Goal: Book appointment/travel/reservation

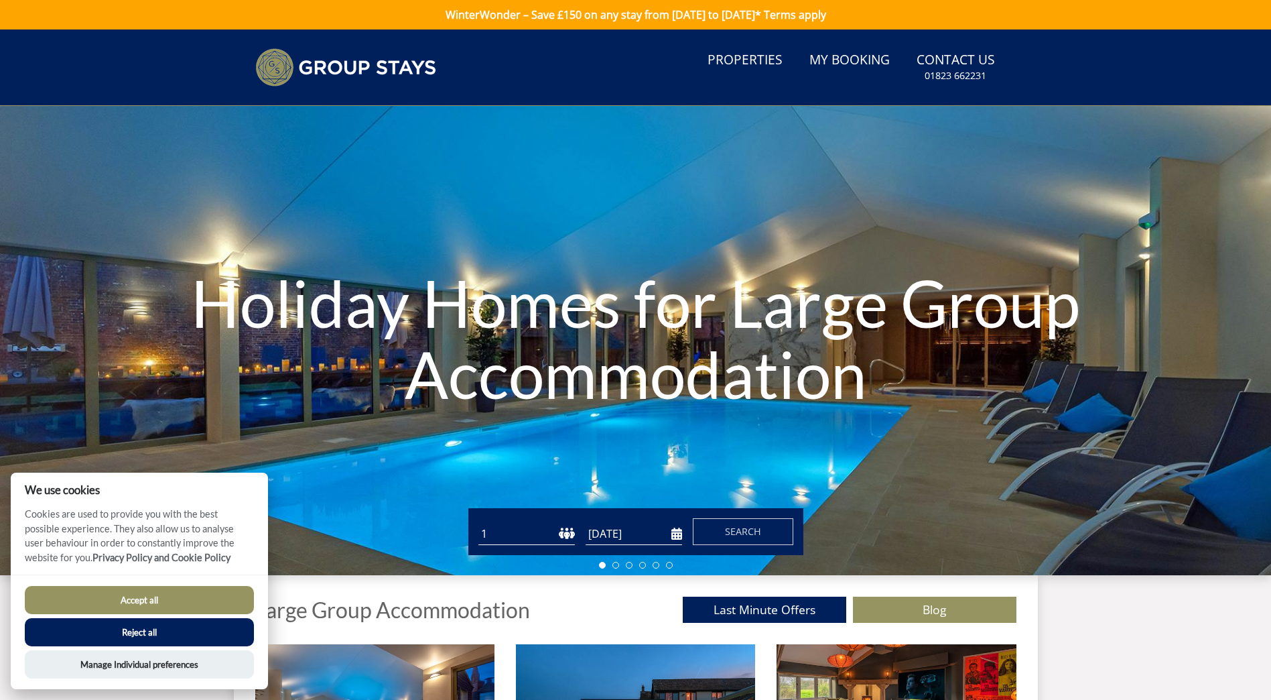
click at [193, 639] on button "Reject all" at bounding box center [139, 632] width 229 height 28
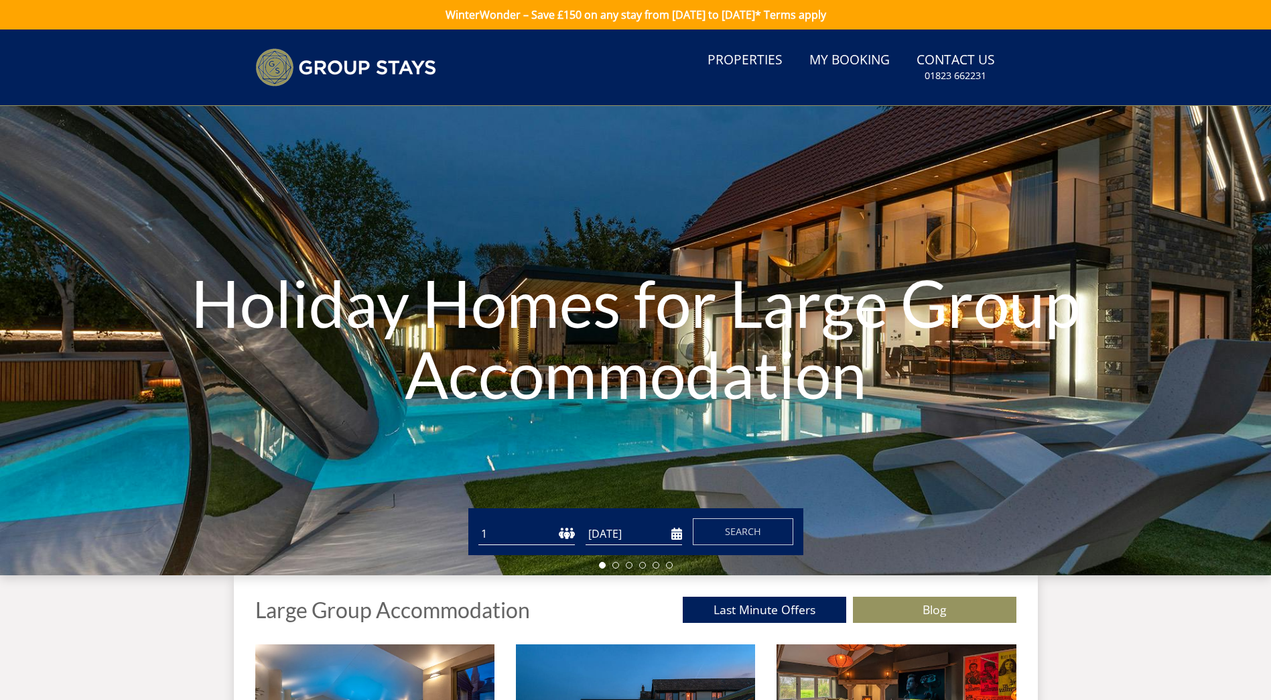
click at [568, 536] on select "1 2 3 4 5 6 7 8 9 10 11 12 13 14 15 16 17 18 19 20 21 22 23 24 25 26 27 28 29 3…" at bounding box center [527, 534] width 97 height 22
select select "17"
click at [479, 523] on select "1 2 3 4 5 6 7 8 9 10 11 12 13 14 15 16 17 18 19 20 21 22 23 24 25 26 27 28 29 3…" at bounding box center [527, 534] width 97 height 22
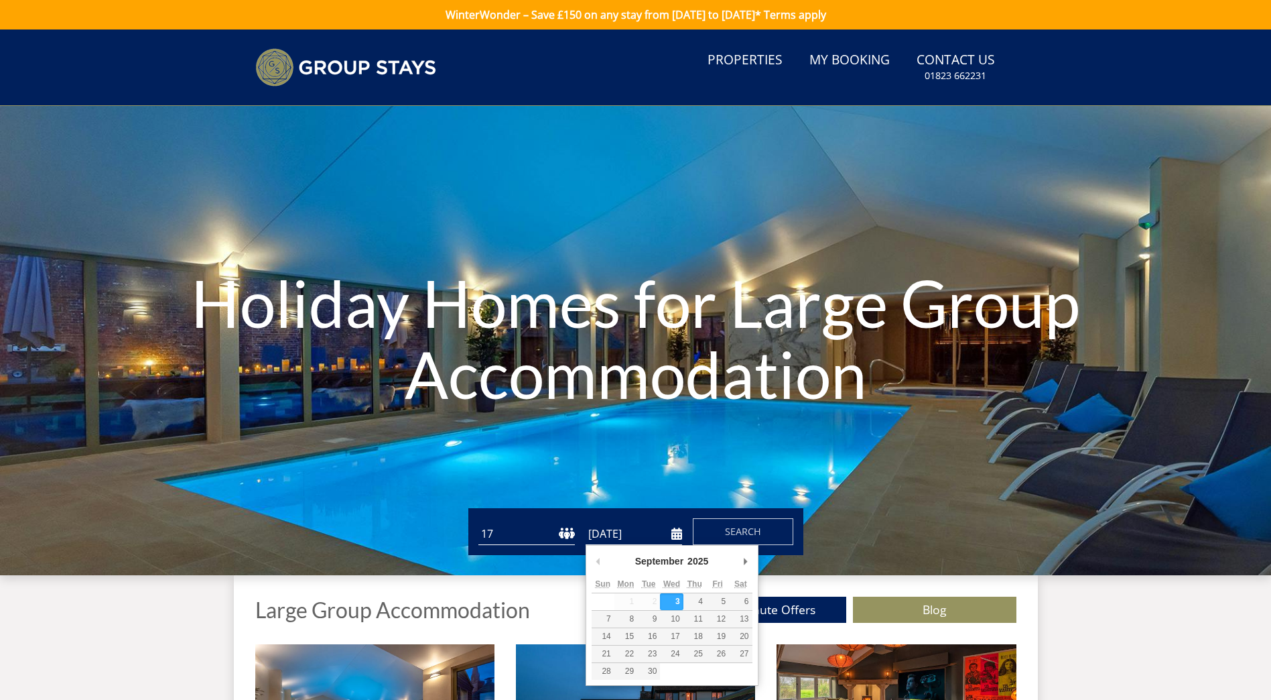
click at [605, 536] on input "[DATE]" at bounding box center [634, 534] width 97 height 22
type input "[DATE]"
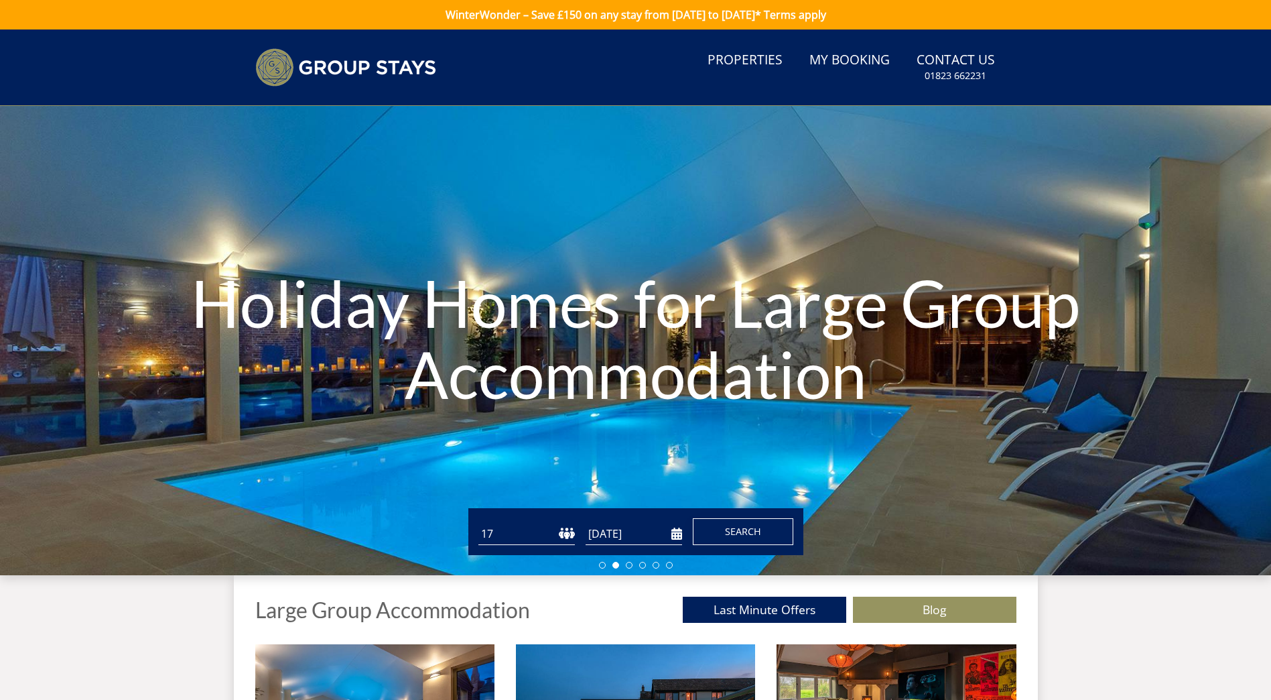
click at [726, 532] on span "Search" at bounding box center [743, 531] width 36 height 13
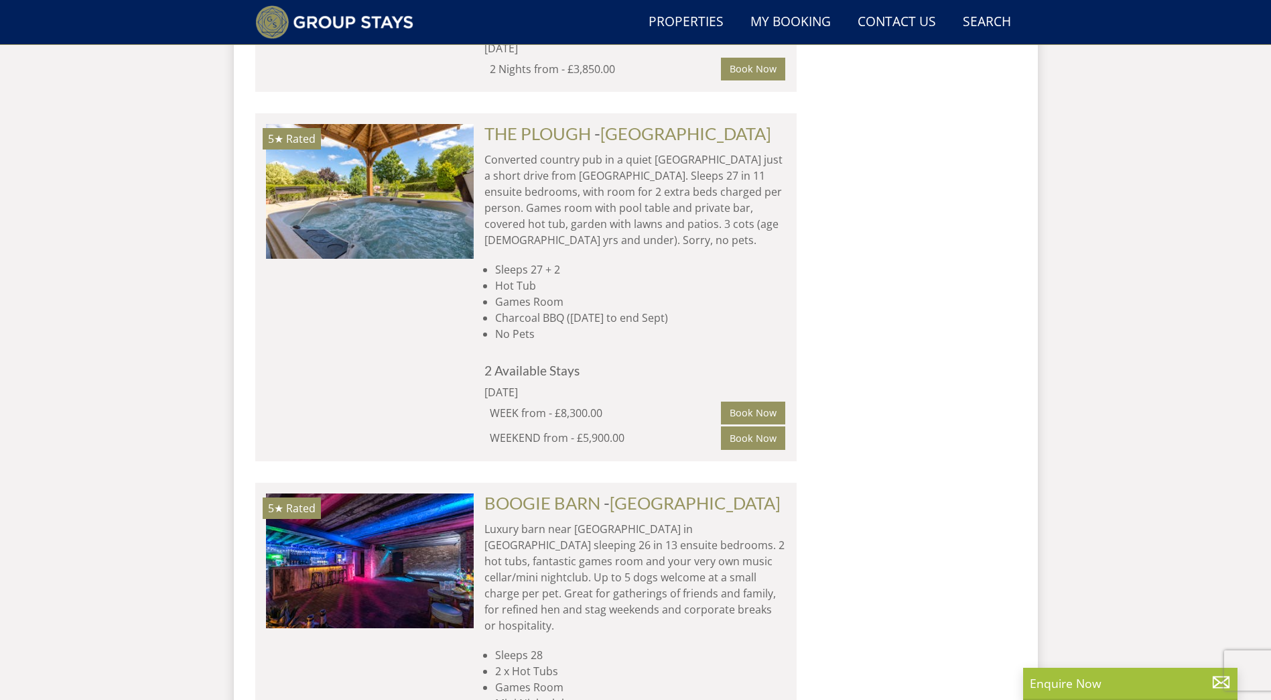
scroll to position [8296, 0]
